Goal: Communication & Community: Ask a question

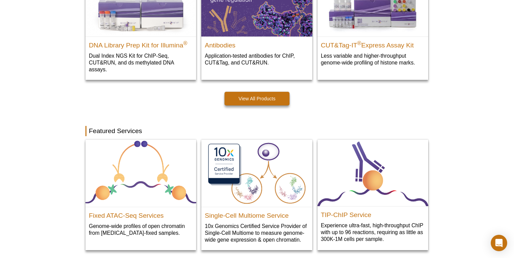
click at [502, 243] on icon "Open Intercom Messenger" at bounding box center [499, 243] width 9 height 9
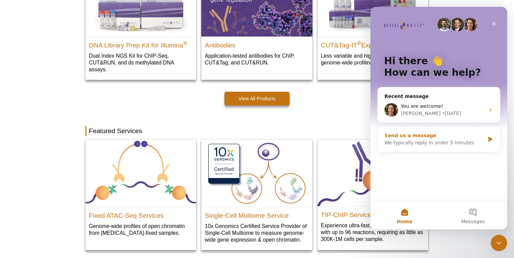
click at [440, 139] on div "We typically reply in under 5 minutes" at bounding box center [435, 142] width 100 height 7
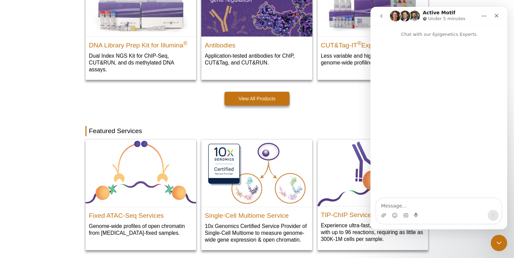
click at [430, 205] on textarea "Message…" at bounding box center [438, 205] width 125 height 12
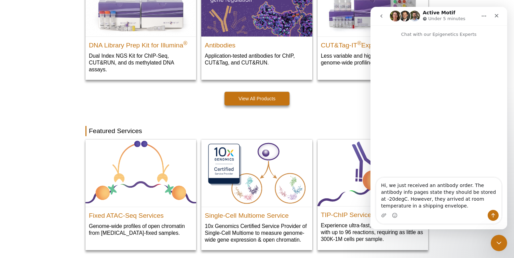
type textarea "Hi, we just received an antibody order. The antibody info pages state they shou…"
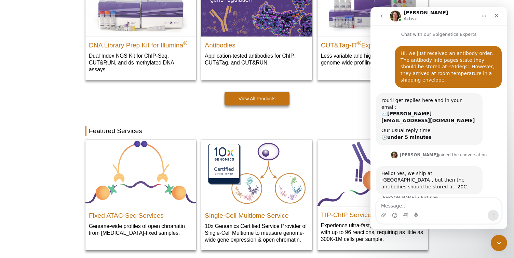
scroll to position [3, 0]
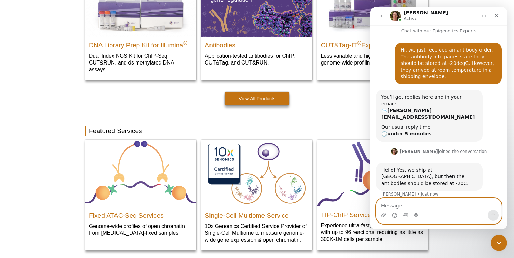
click at [441, 204] on textarea "Message…" at bounding box center [438, 205] width 125 height 12
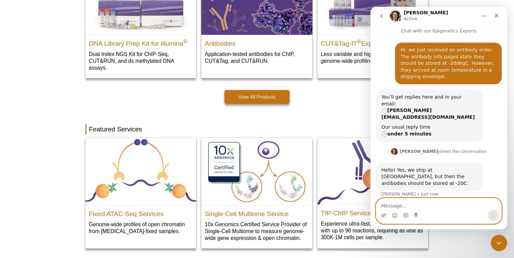
scroll to position [240, 0]
type textarea "Ok, thank you!"
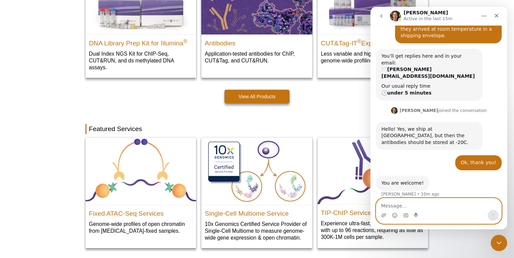
scroll to position [44, 0]
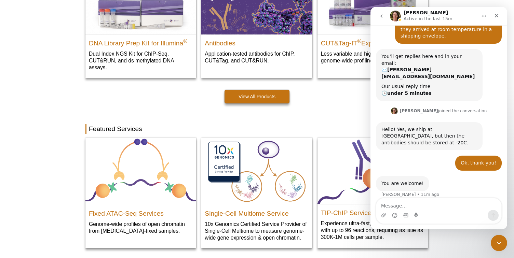
drag, startPoint x: 49, startPoint y: 67, endPoint x: 10, endPoint y: 17, distance: 63.9
